Goal: Information Seeking & Learning: Find specific page/section

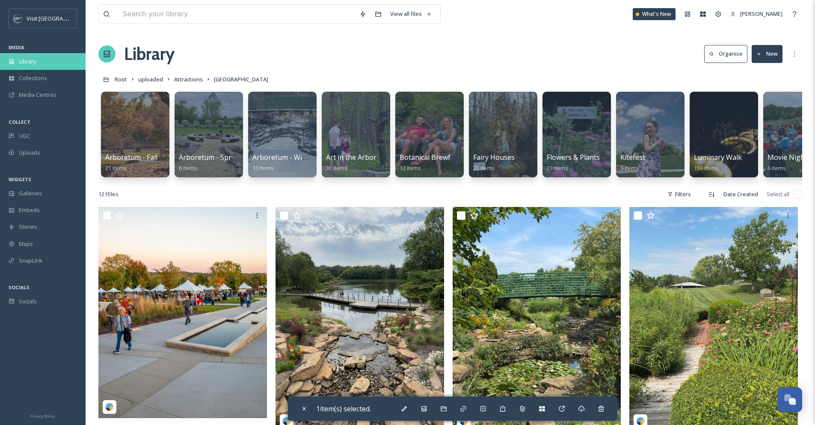
scroll to position [1510, 0]
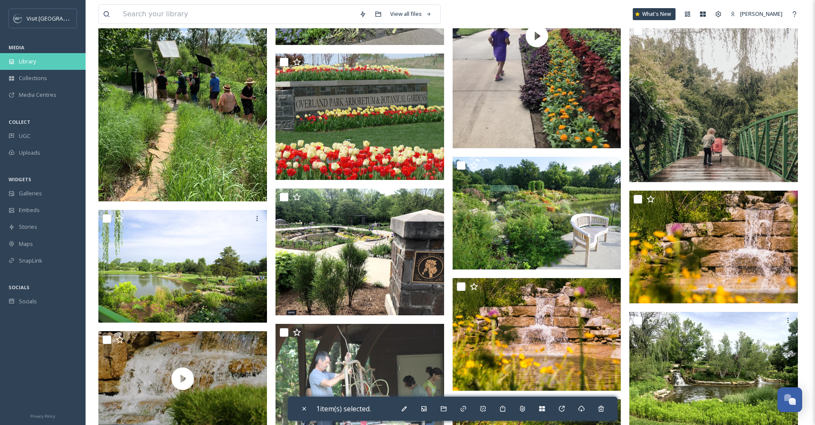
click at [23, 60] on span "Library" at bounding box center [27, 61] width 17 height 8
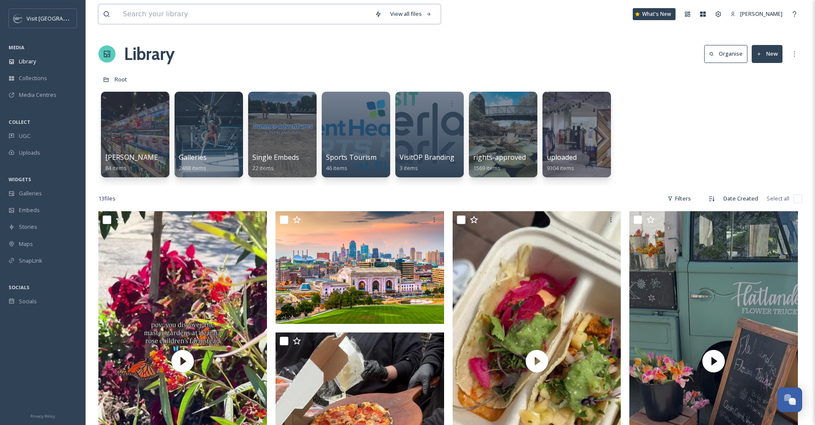
click at [152, 16] on input at bounding box center [245, 14] width 252 height 19
type input "adventhealth"
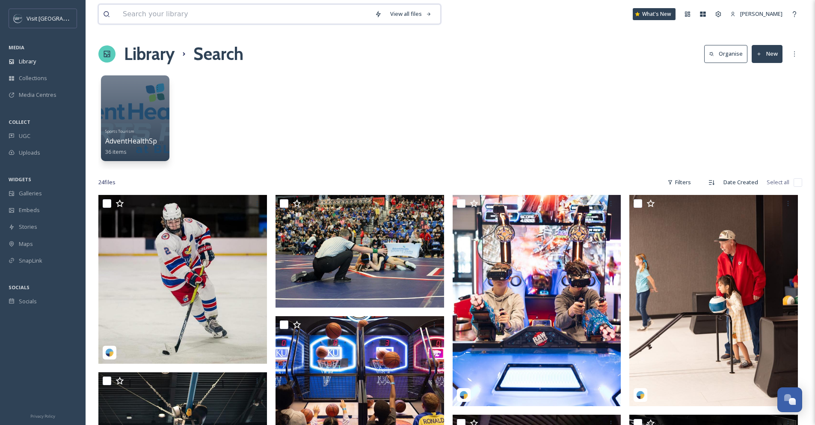
click at [275, 20] on input at bounding box center [245, 14] width 252 height 19
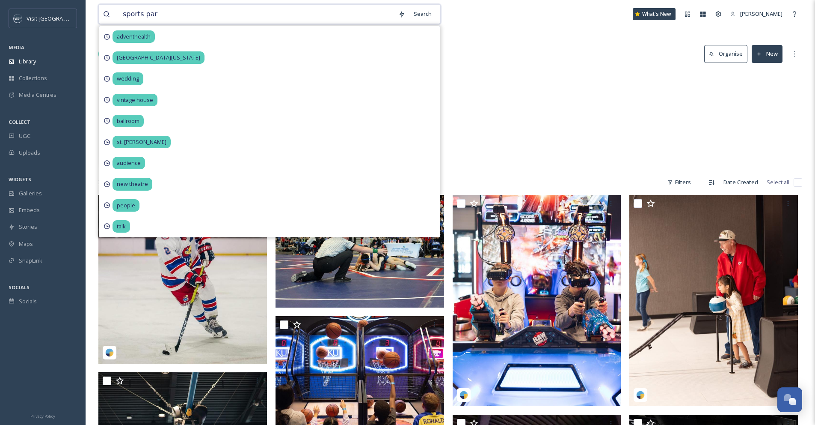
type input "sports park"
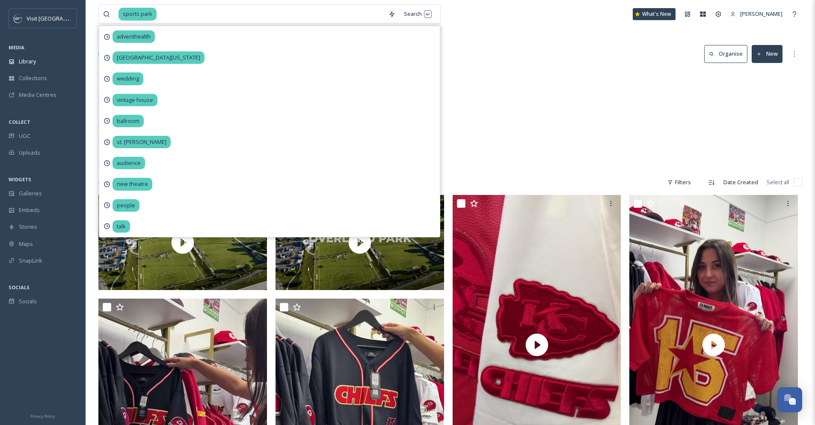
click at [517, 87] on div "Sports Tourism AdventHealthSports Park Bluhawk 36 items" at bounding box center [450, 120] width 704 height 98
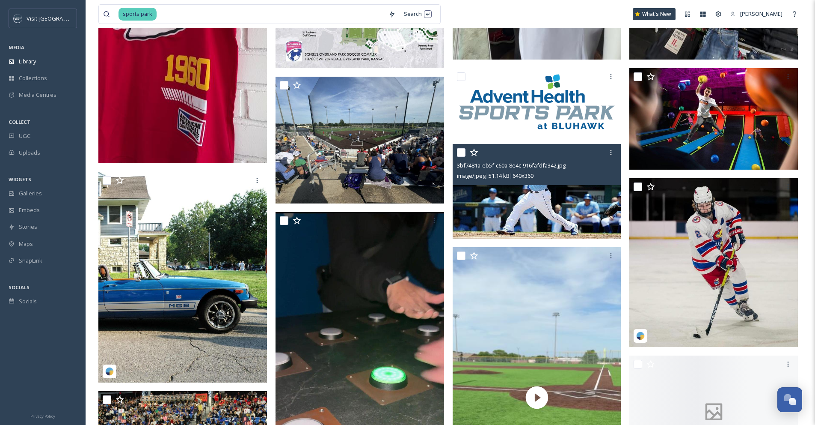
scroll to position [1628, 0]
